Goal: Find specific page/section: Find specific page/section

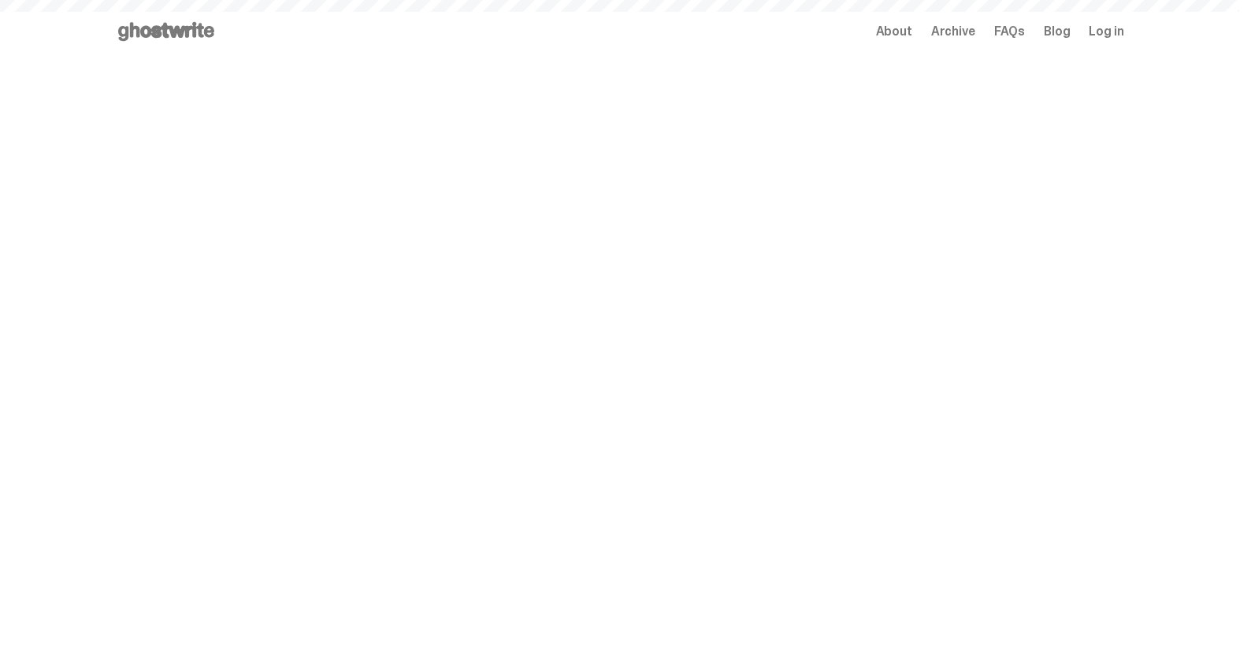
click at [972, 35] on span "Archive" at bounding box center [953, 31] width 44 height 13
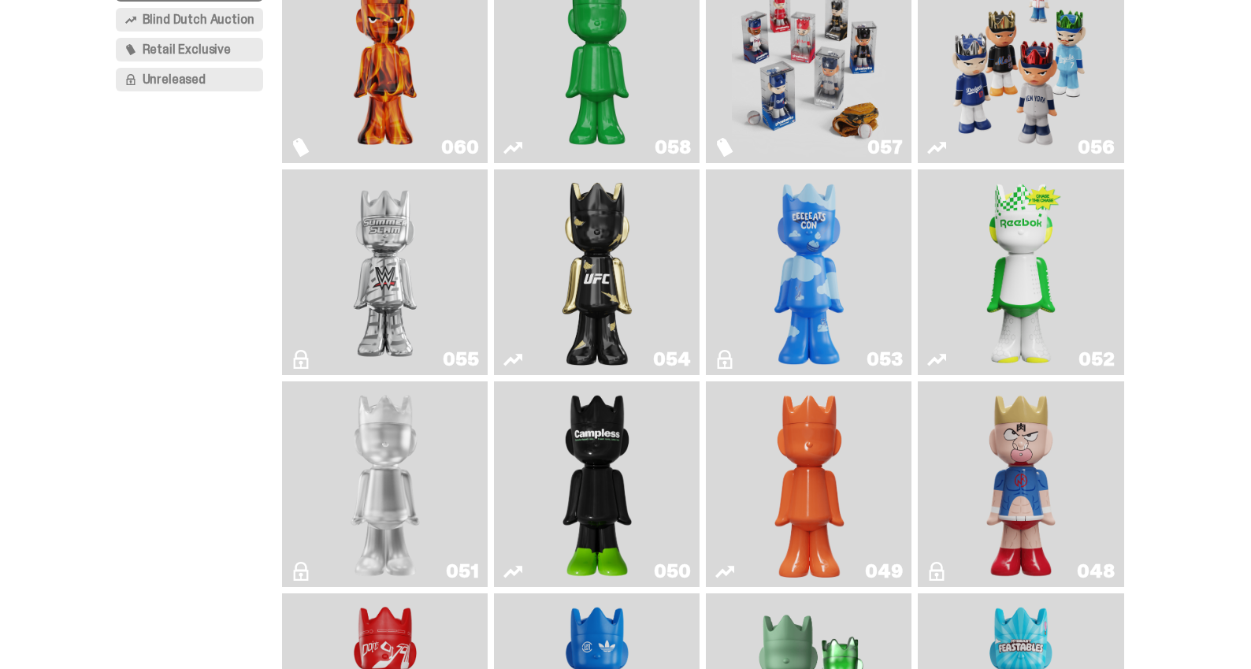
scroll to position [214, 0]
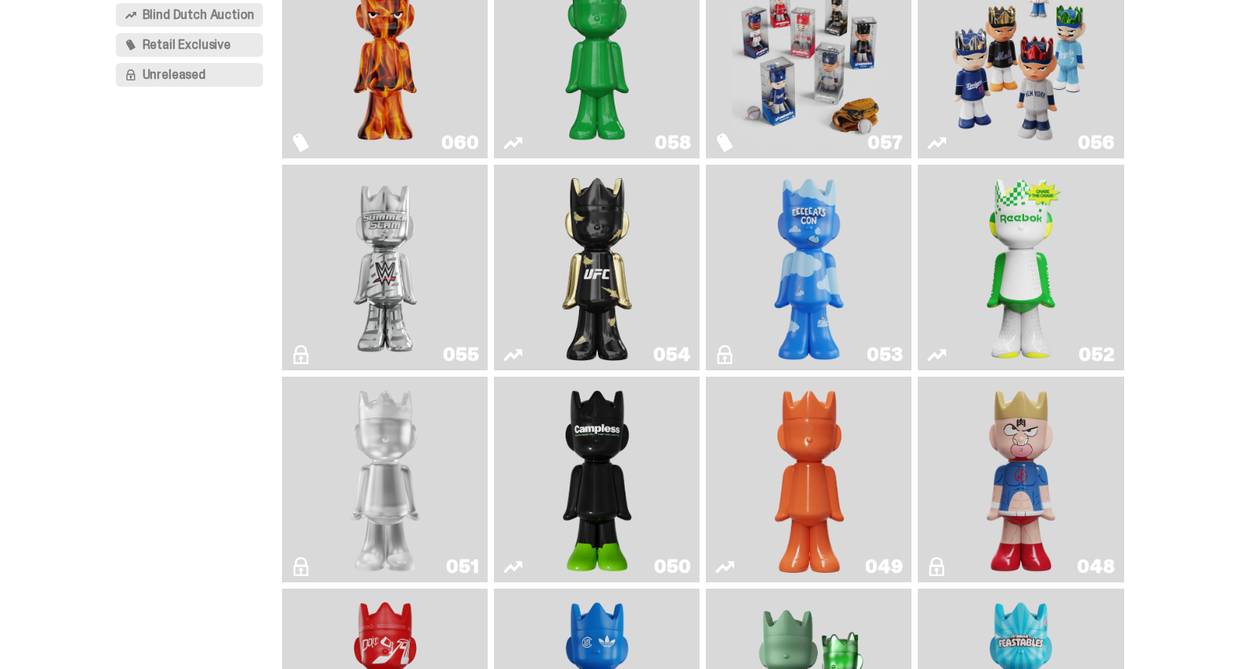
click at [1033, 263] on img "Court Victory" at bounding box center [1021, 267] width 84 height 193
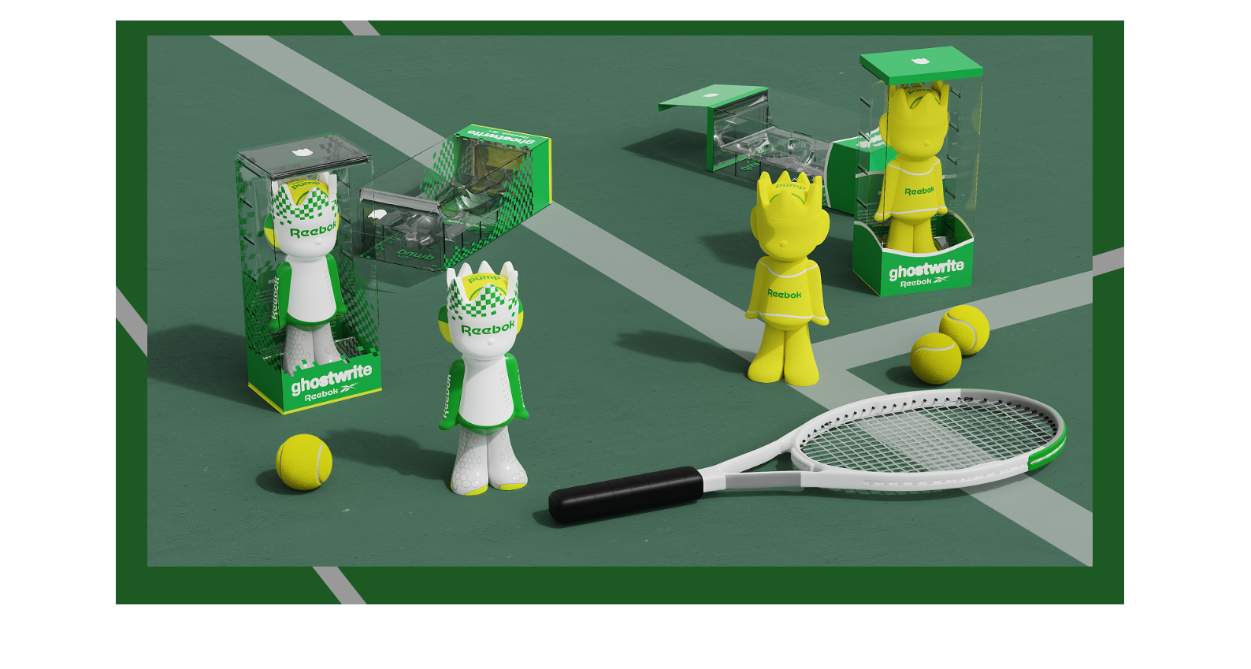
scroll to position [2372, 0]
